Goal: Information Seeking & Learning: Understand process/instructions

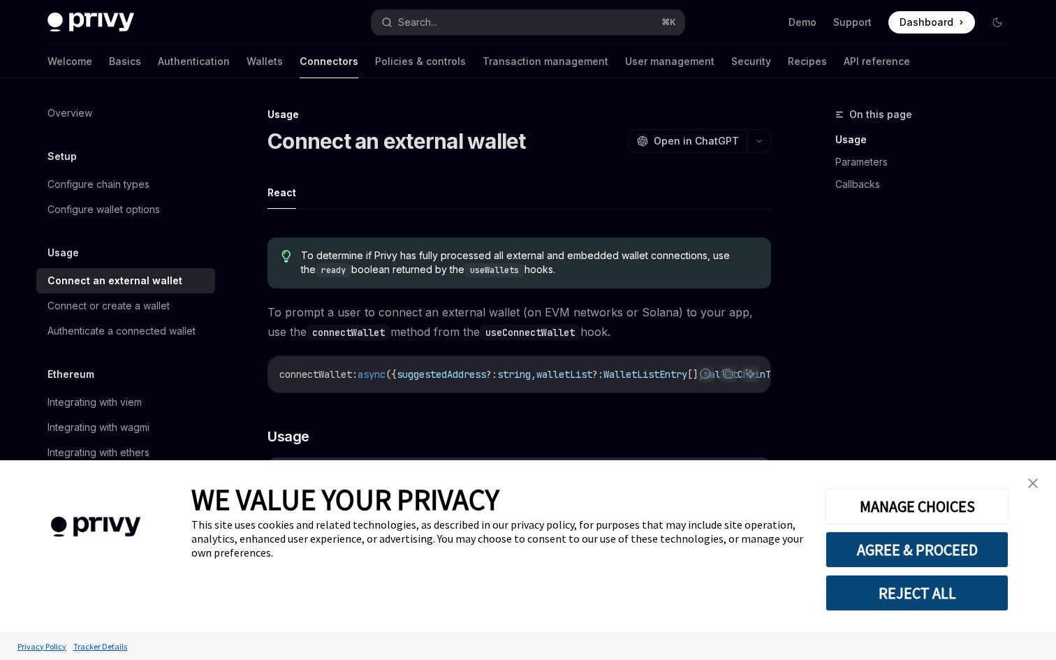
click at [1035, 476] on link "close banner" at bounding box center [1033, 483] width 28 height 28
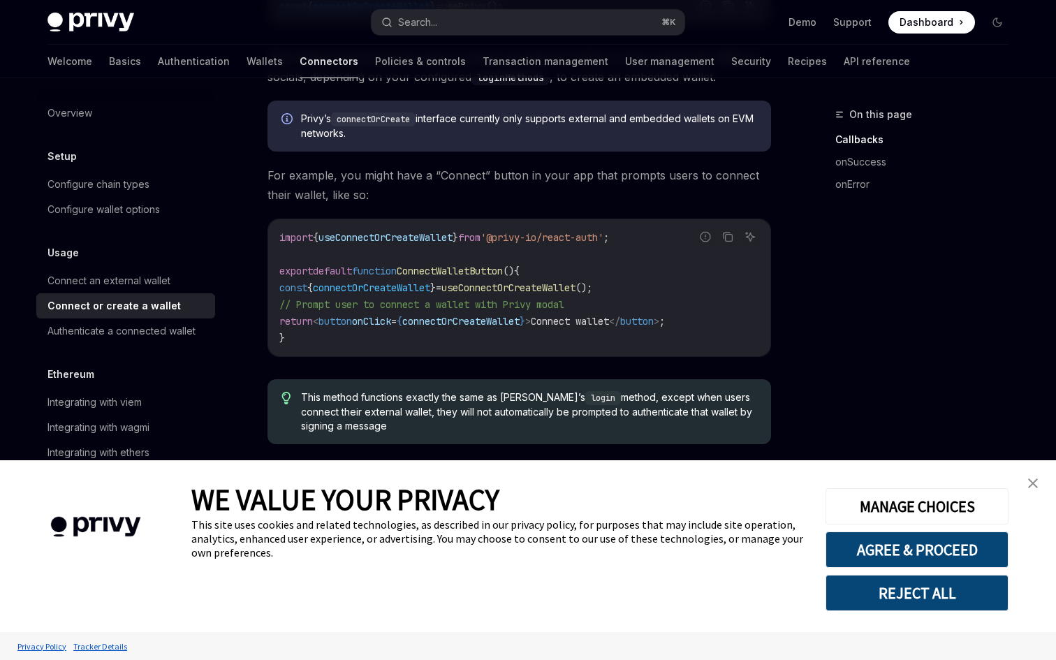
scroll to position [521, 0]
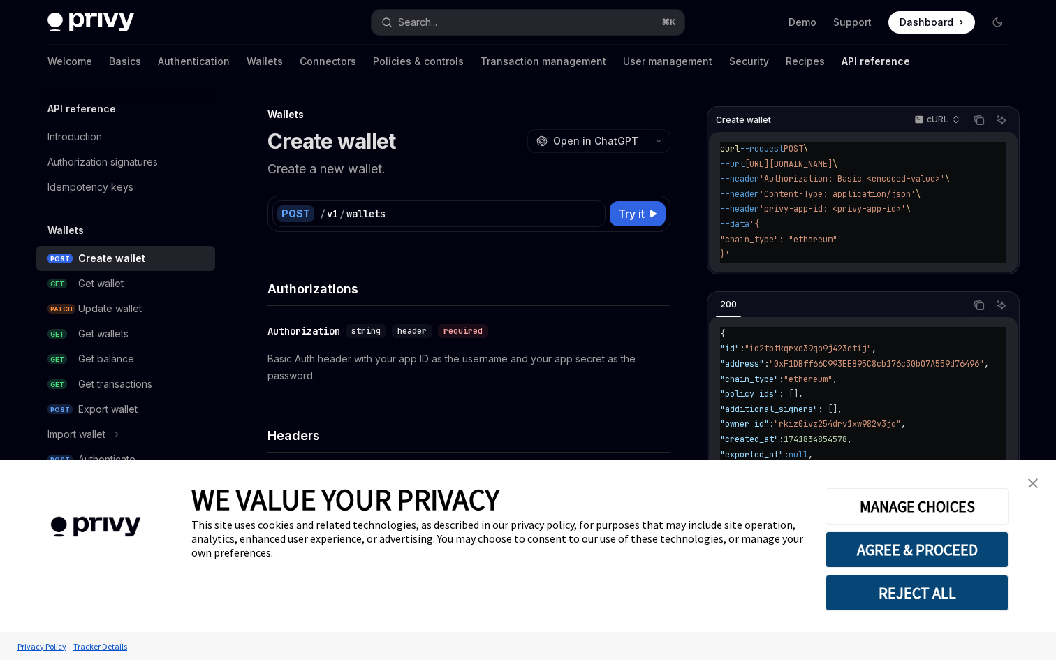
click at [1036, 489] on link "close banner" at bounding box center [1033, 483] width 28 height 28
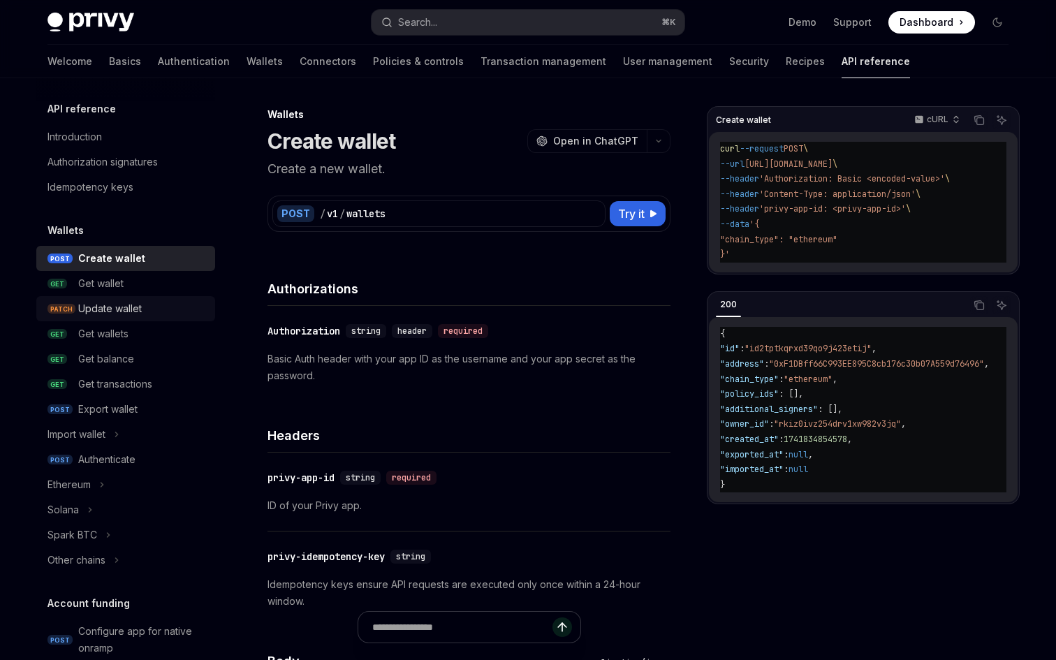
click at [147, 304] on div "Update wallet" at bounding box center [142, 308] width 128 height 17
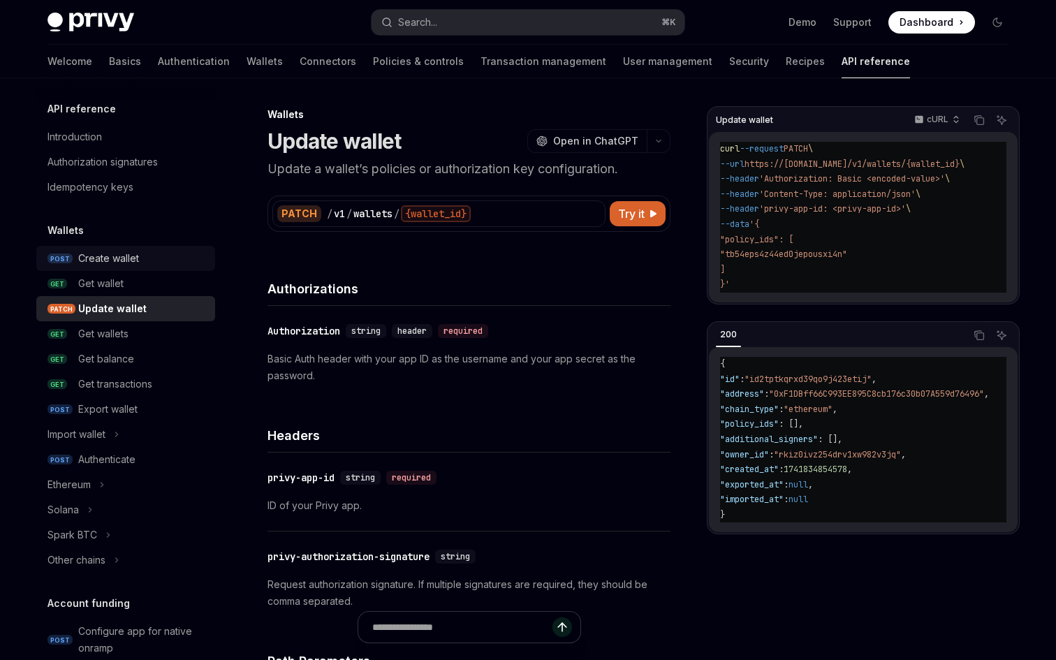
click at [136, 262] on div "Create wallet" at bounding box center [108, 258] width 61 height 17
type textarea "*"
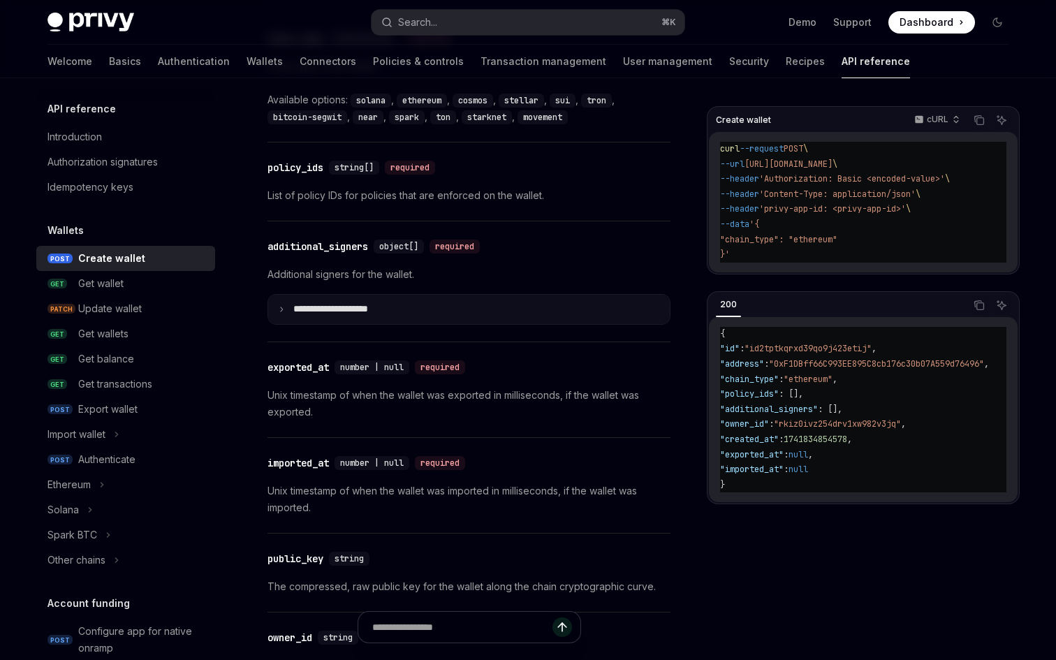
scroll to position [1920, 0]
